Goal: Information Seeking & Learning: Learn about a topic

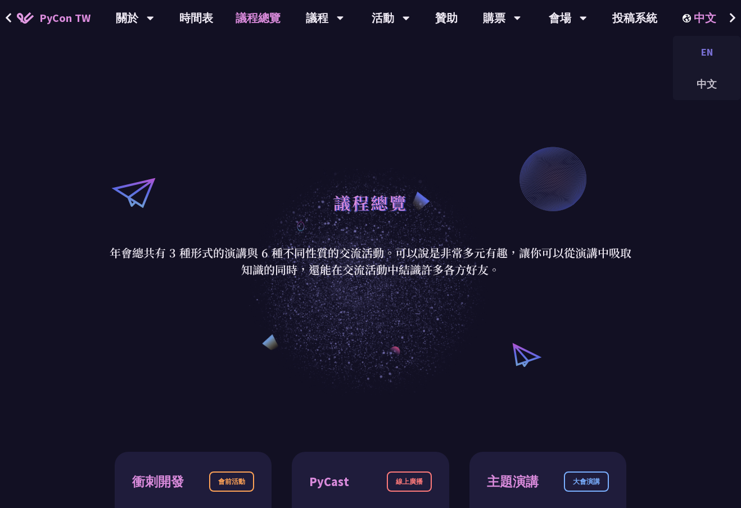
click at [709, 49] on div "EN" at bounding box center [706, 52] width 67 height 26
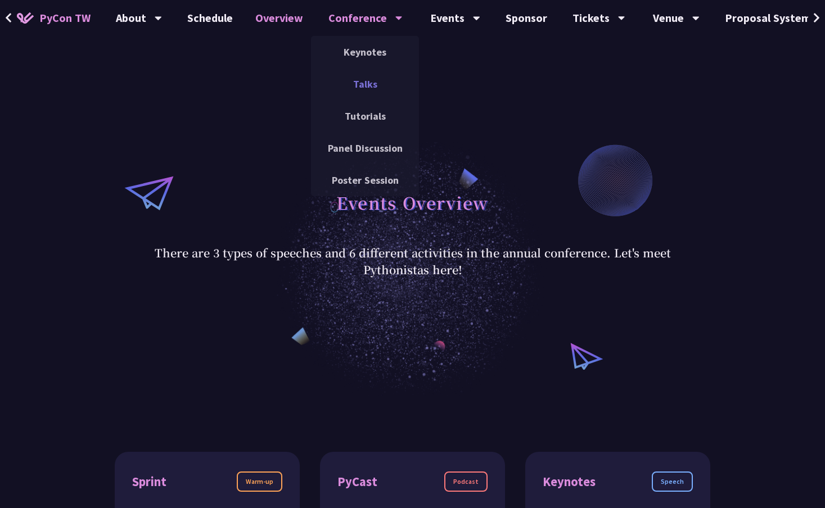
click at [378, 76] on link "Talks" at bounding box center [365, 84] width 108 height 26
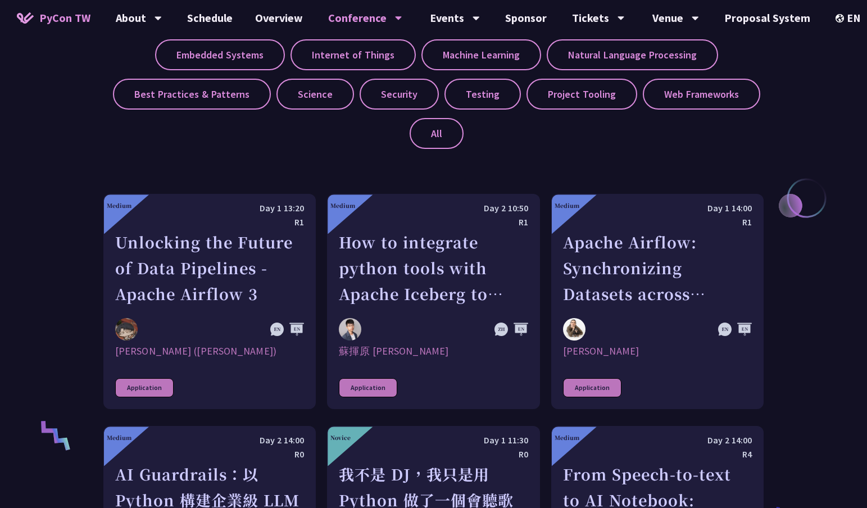
scroll to position [569, 0]
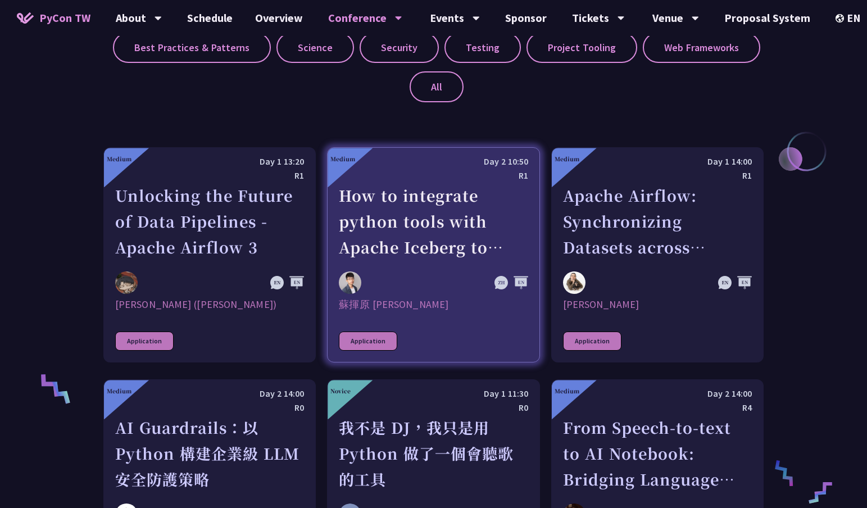
click at [458, 233] on div "How to integrate python tools with Apache Iceberg to build ETLT pipeline on Shi…" at bounding box center [433, 222] width 189 height 78
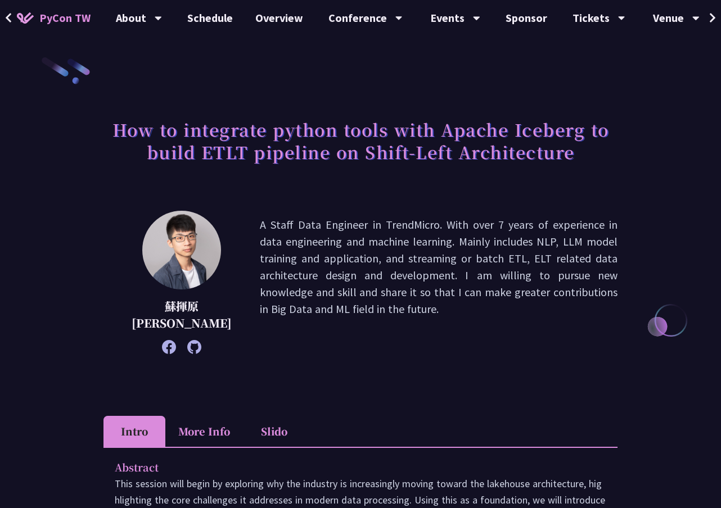
click at [613, 284] on p "A Staff Data Engineer in TrendMicro. With over 7 years of experience in data en…" at bounding box center [438, 282] width 357 height 132
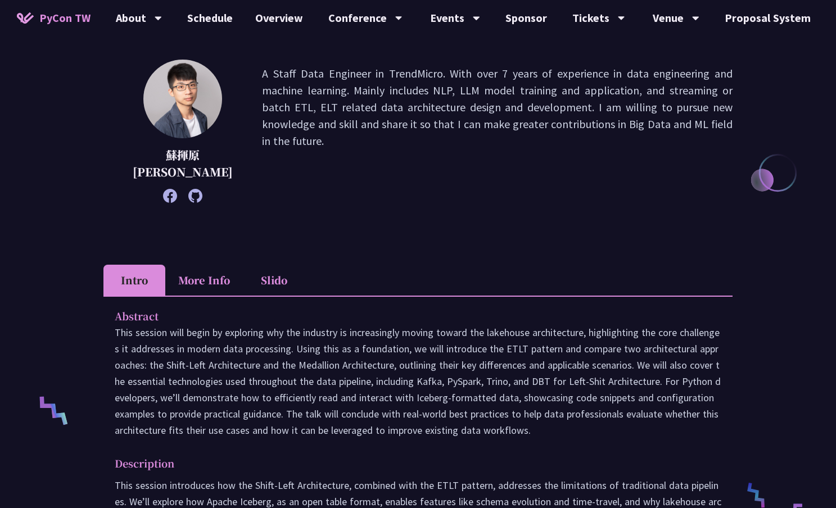
scroll to position [127, 0]
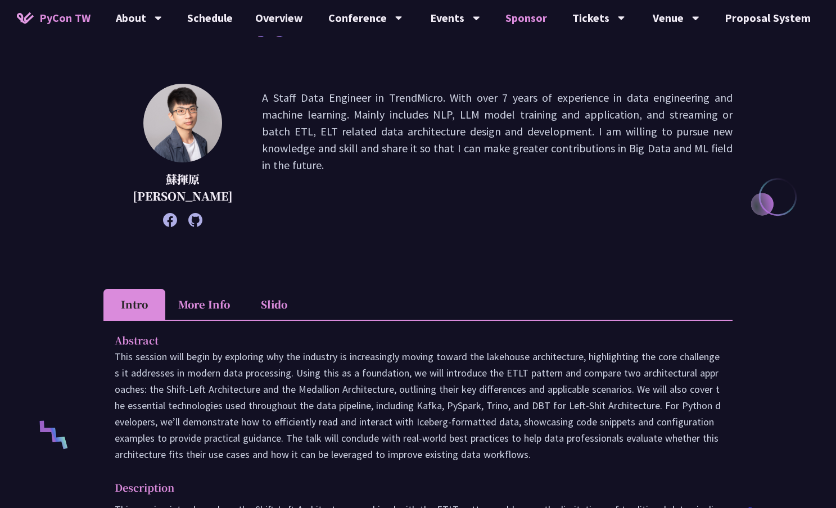
click at [509, 25] on link "Sponsor" at bounding box center [526, 18] width 64 height 36
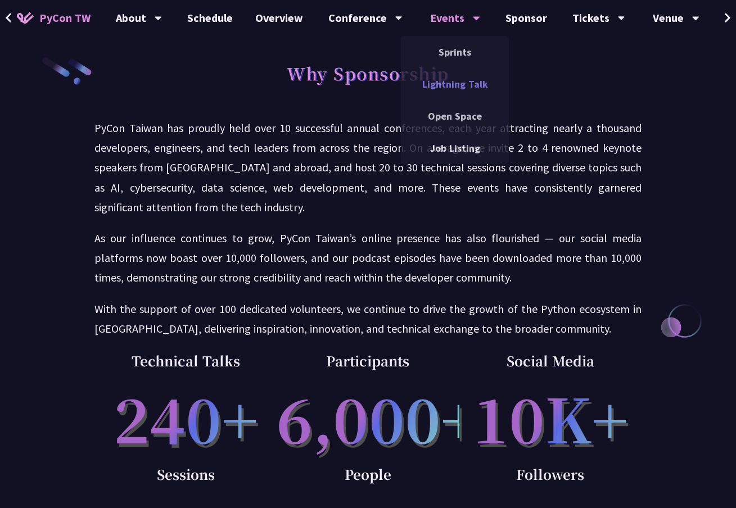
click at [438, 79] on link "Lightning Talk" at bounding box center [455, 84] width 108 height 26
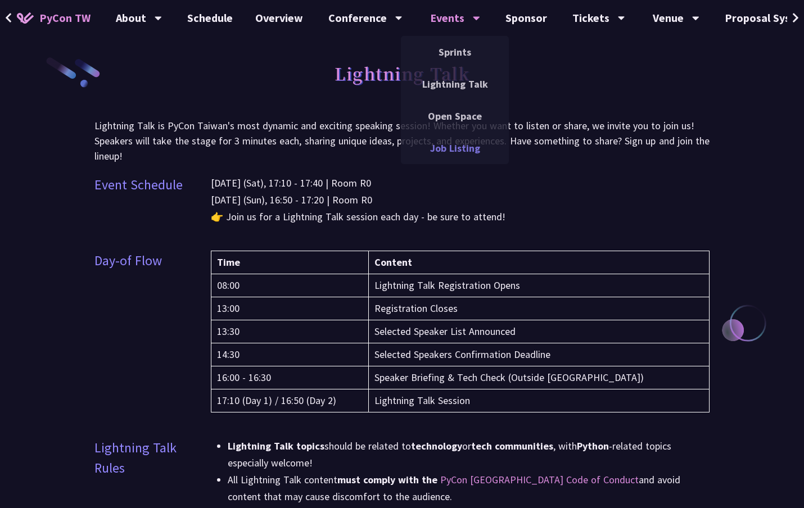
click at [450, 150] on link "Job Listing" at bounding box center [455, 148] width 108 height 26
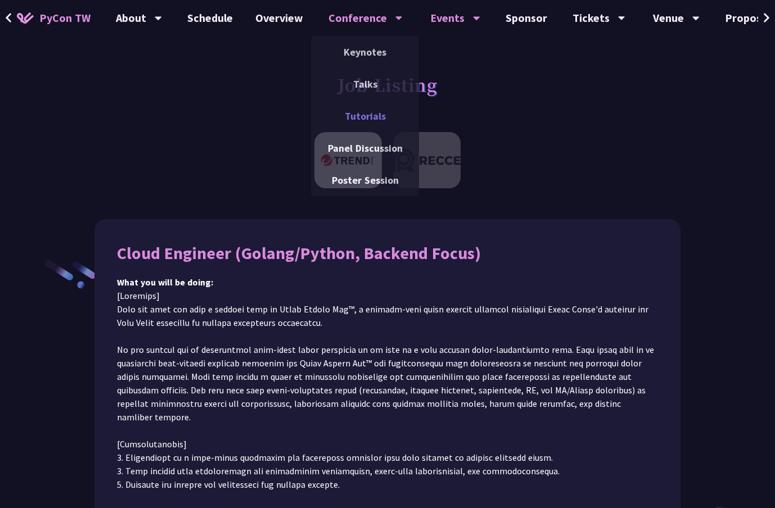
click at [371, 120] on link "Tutorials" at bounding box center [365, 116] width 108 height 26
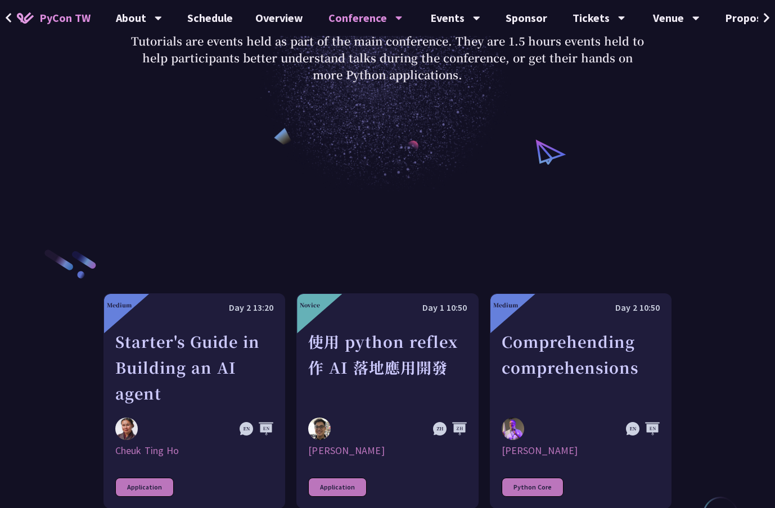
scroll to position [271, 0]
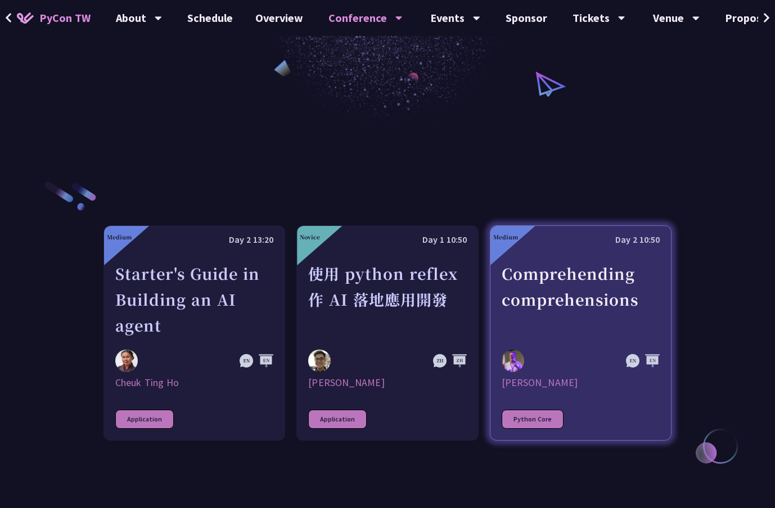
click at [540, 300] on div "Comprehending comprehensions" at bounding box center [580, 300] width 158 height 78
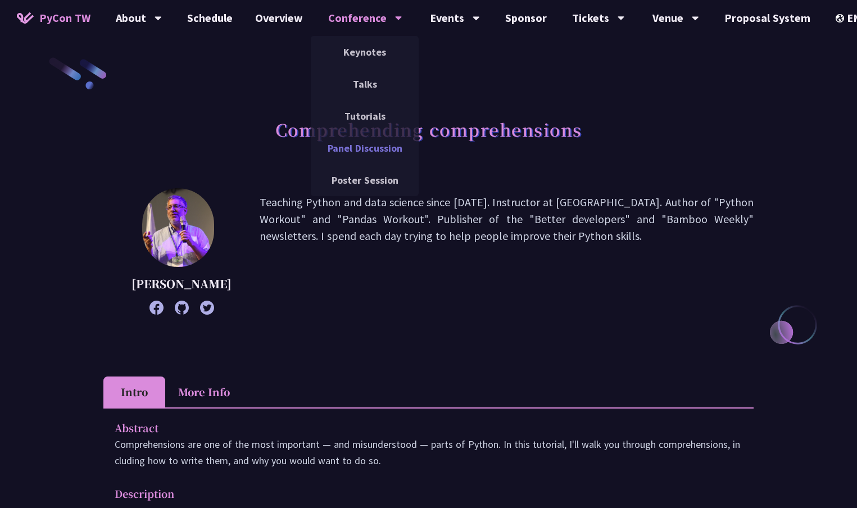
click at [379, 136] on link "Panel Discussion" at bounding box center [365, 148] width 108 height 26
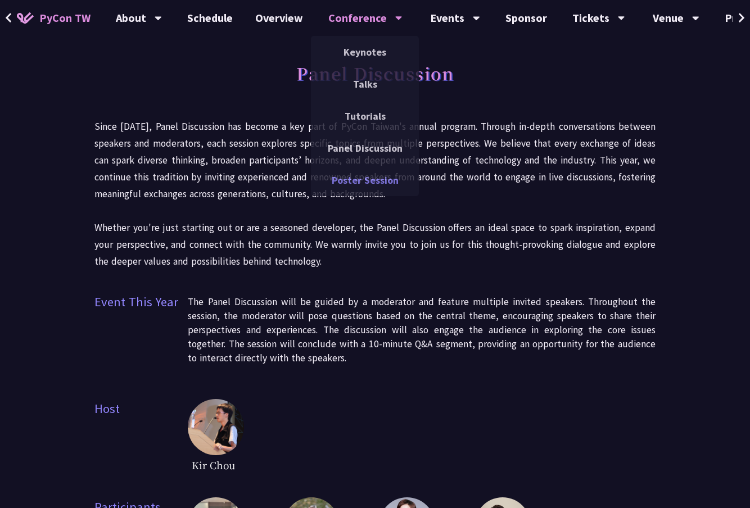
click at [374, 170] on link "Poster Session" at bounding box center [365, 180] width 108 height 26
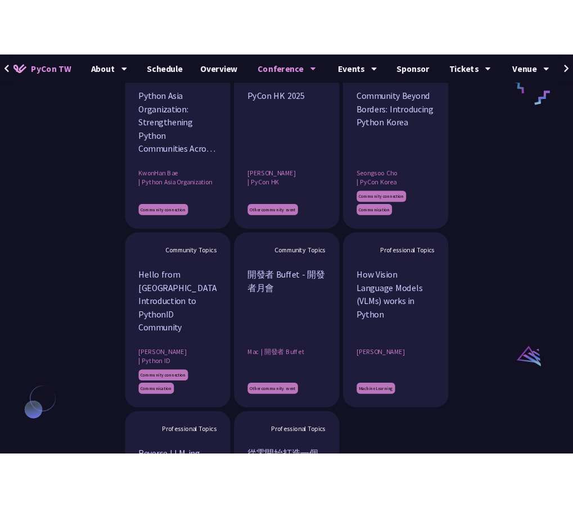
scroll to position [1004, 0]
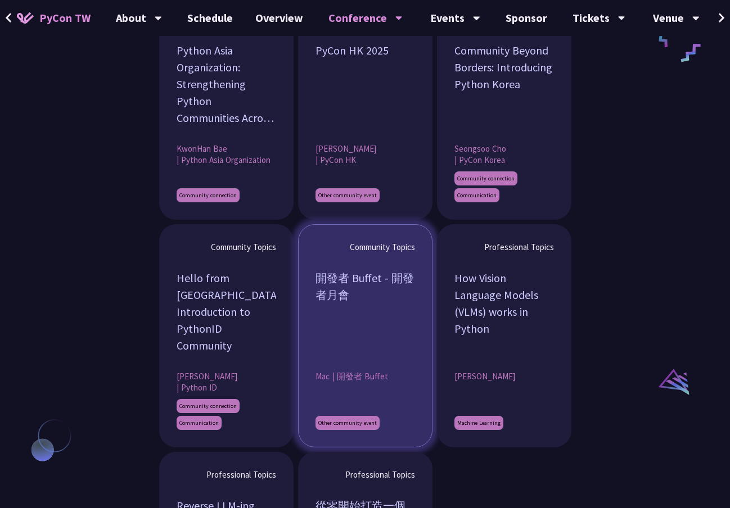
click at [415, 310] on article "Community Topics 開發者 Buffet - 開發者月會 Mac | 開發者 Buffet Other community event" at bounding box center [365, 335] width 134 height 223
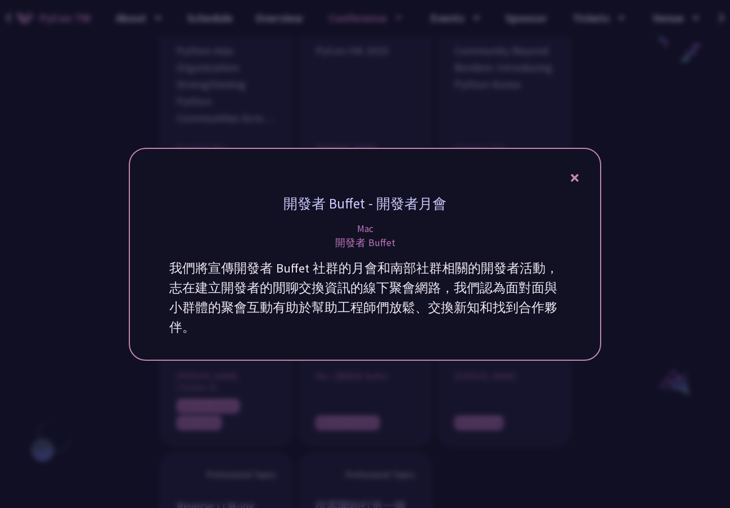
click at [541, 363] on div at bounding box center [365, 254] width 730 height 508
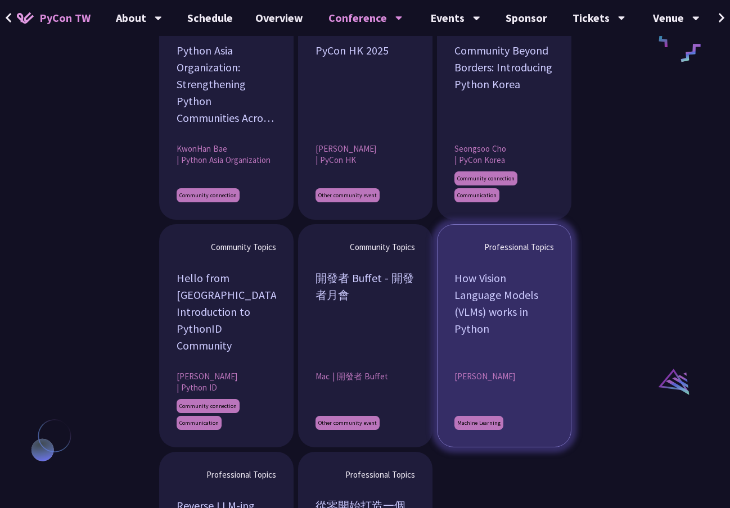
click at [491, 372] on div "[PERSON_NAME]" at bounding box center [503, 376] width 99 height 11
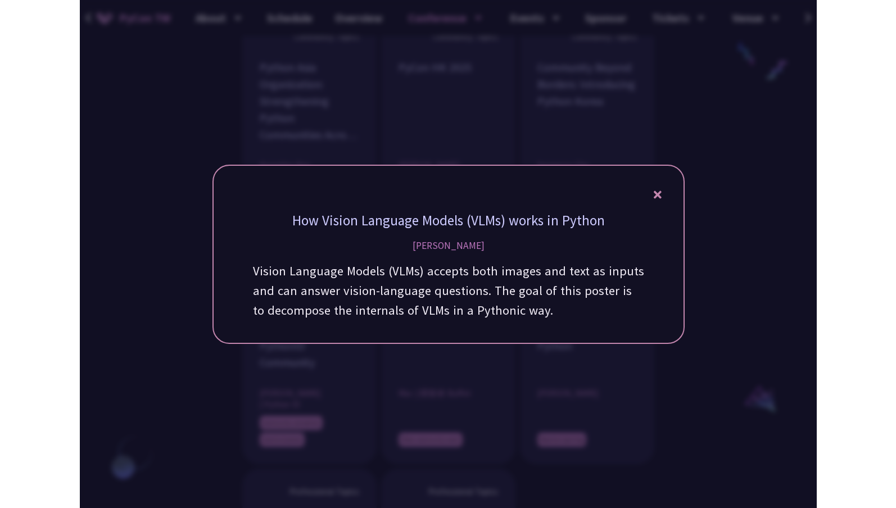
scroll to position [970, 0]
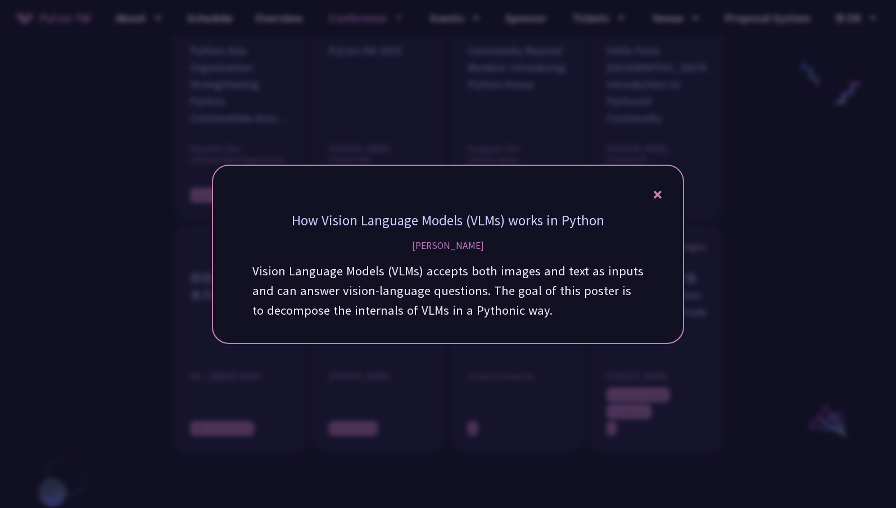
click at [740, 335] on div at bounding box center [448, 254] width 896 height 508
